Goal: Find specific page/section: Find specific page/section

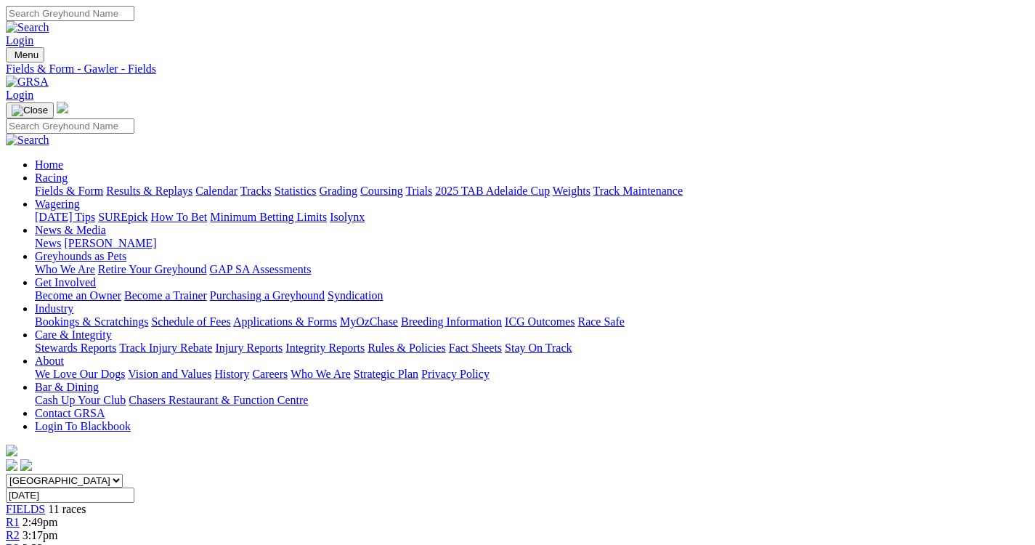
scroll to position [1719, 0]
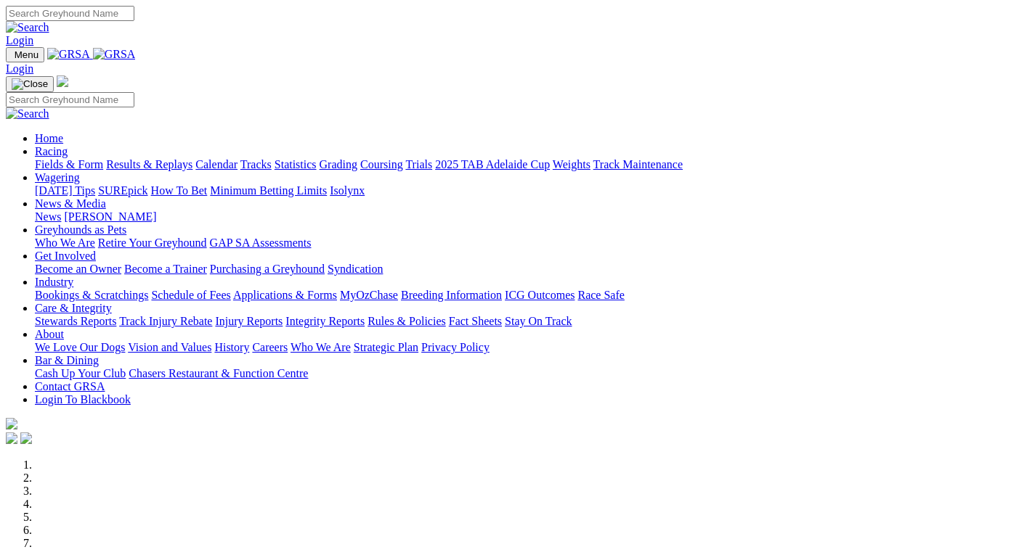
scroll to position [590, 0]
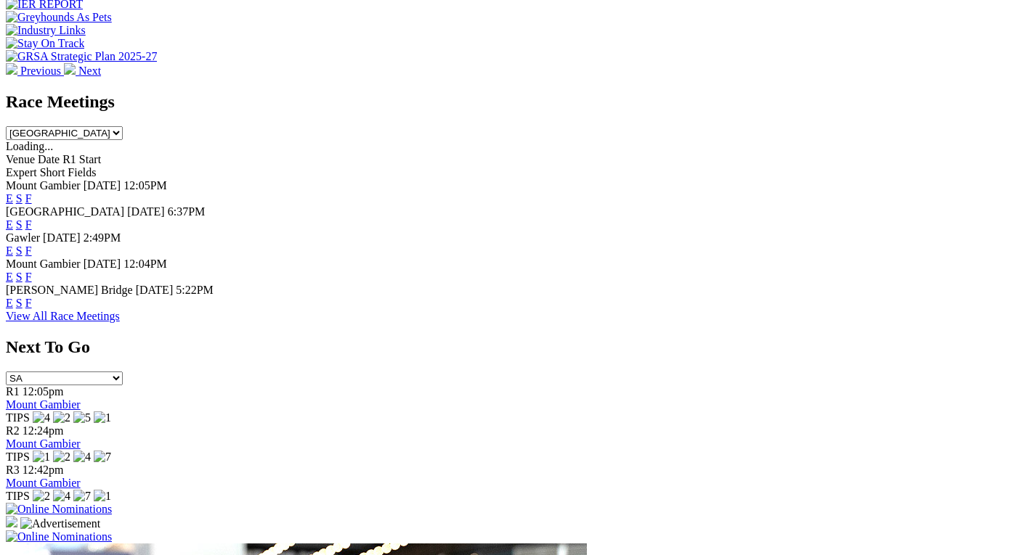
click at [32, 219] on link "F" at bounding box center [28, 225] width 7 height 12
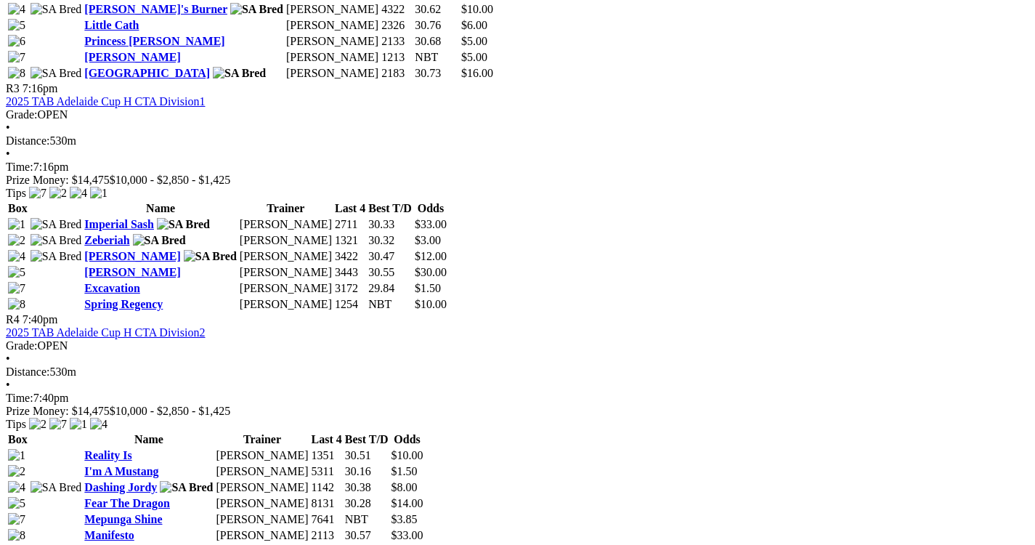
scroll to position [1191, 0]
